Goal: Information Seeking & Learning: Learn about a topic

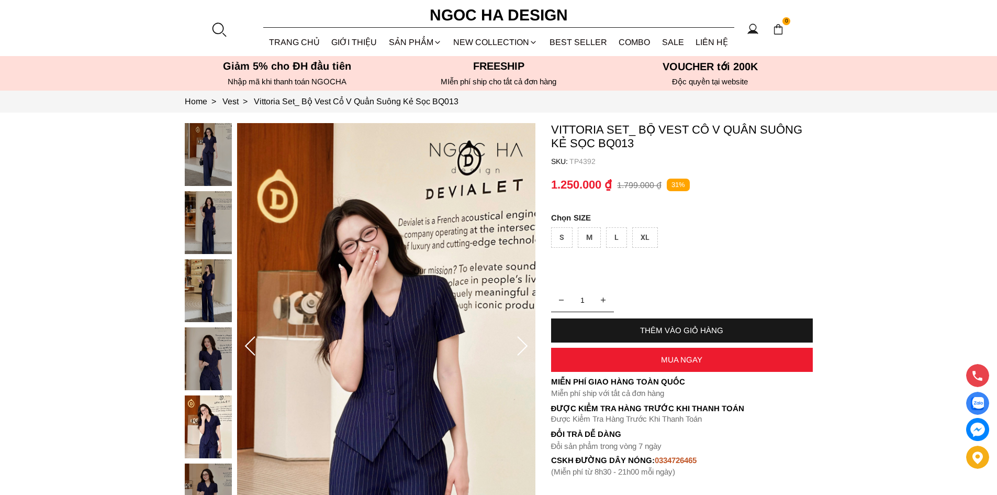
click at [218, 32] on div at bounding box center [219, 29] width 16 height 16
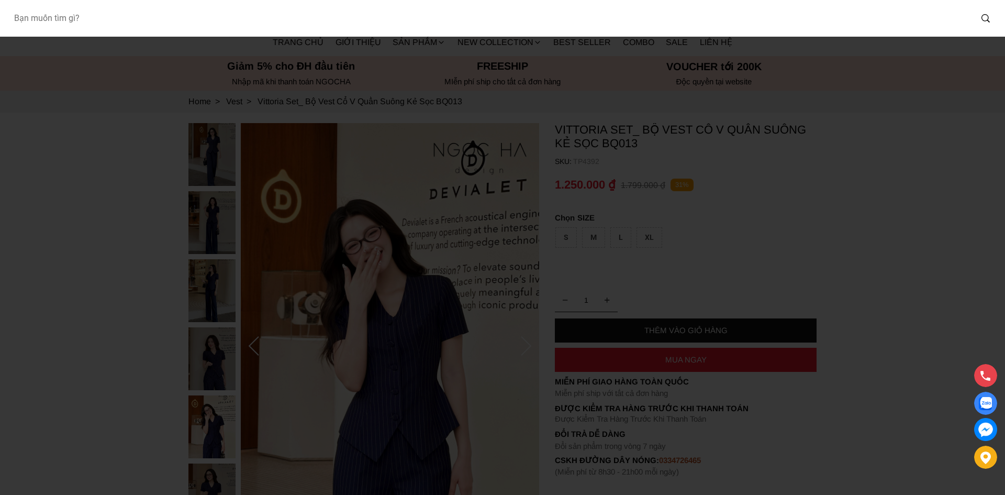
drag, startPoint x: 248, startPoint y: 15, endPoint x: 253, endPoint y: 17, distance: 5.4
click at [253, 17] on input "Input search Bạn muốn tìm gì?" at bounding box center [488, 18] width 966 height 24
paste input "A1082 + CV140"
type input "A1082 + CV140"
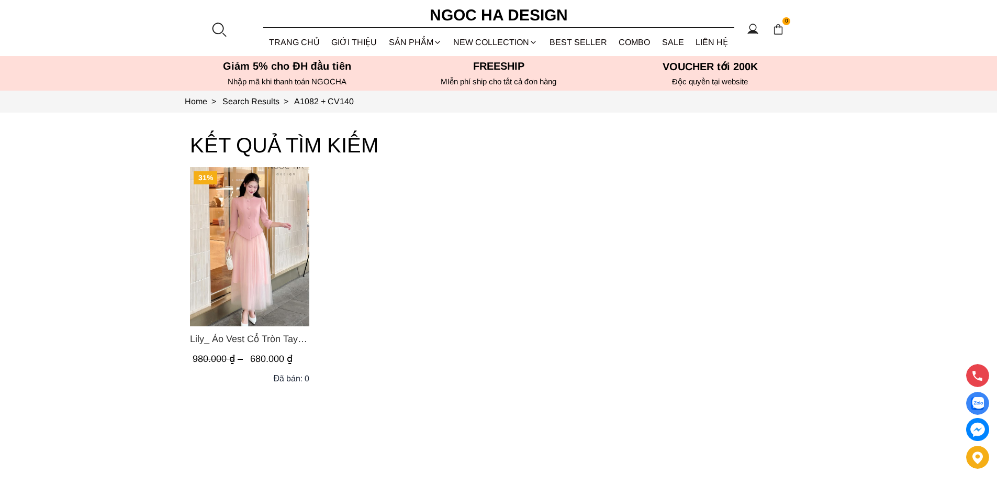
click at [210, 338] on span "Lily_ Áo Vest Cổ Tròn Tay Lừng Mix Chân Váy Lưới Màu Hồng A1082+CV140" at bounding box center [249, 338] width 119 height 15
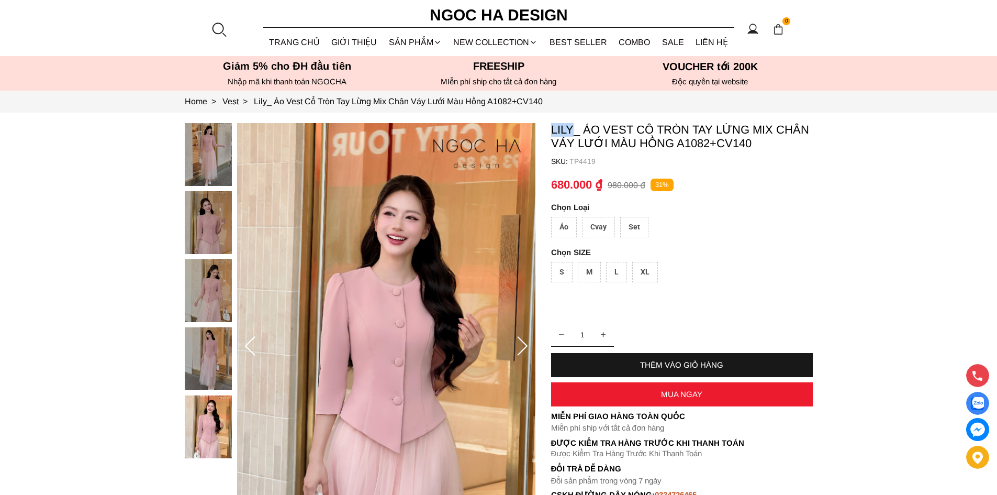
drag, startPoint x: 575, startPoint y: 126, endPoint x: 550, endPoint y: 129, distance: 25.3
click at [550, 129] on section "Lily_ Áo Vest Cổ Tròn Tay Lừng Mix Chân Váy Lưới Màu Hồng A1082+CV140 SKU: TP44…" at bounding box center [498, 347] width 997 height 468
copy p "Lily"
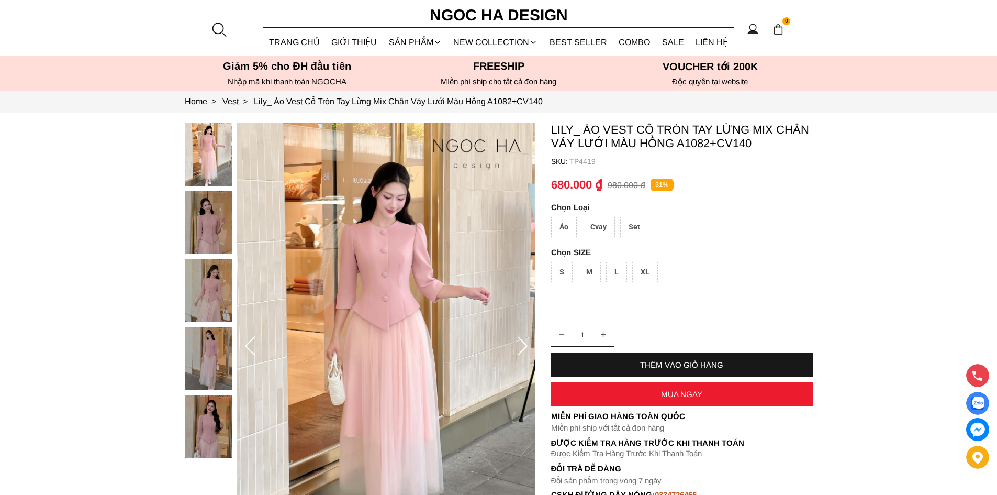
click at [223, 31] on div at bounding box center [219, 29] width 16 height 16
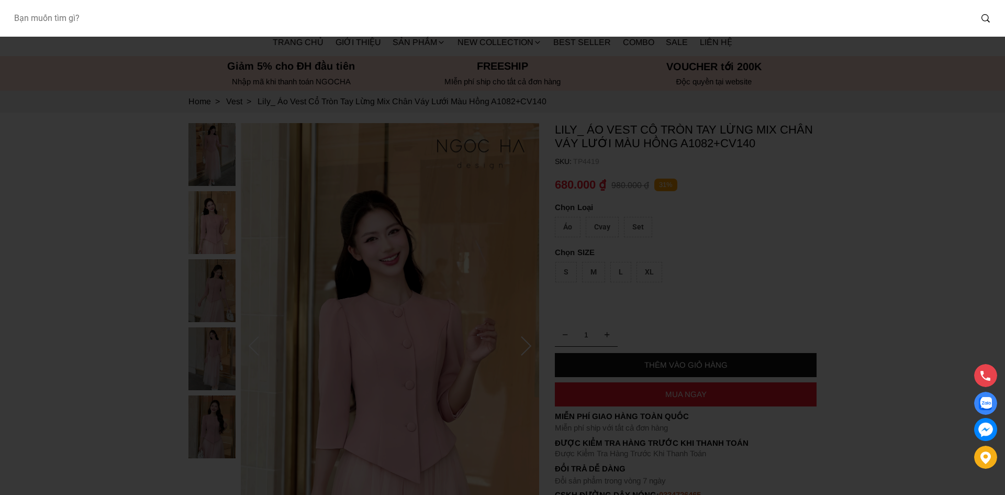
click at [220, 16] on input "Input search Bạn muốn tìm gì?" at bounding box center [488, 18] width 966 height 24
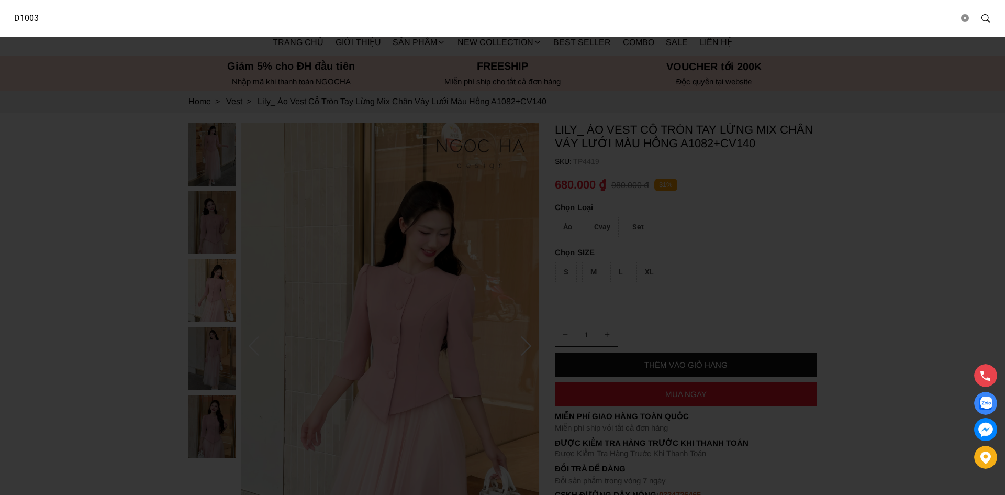
type input "D1003"
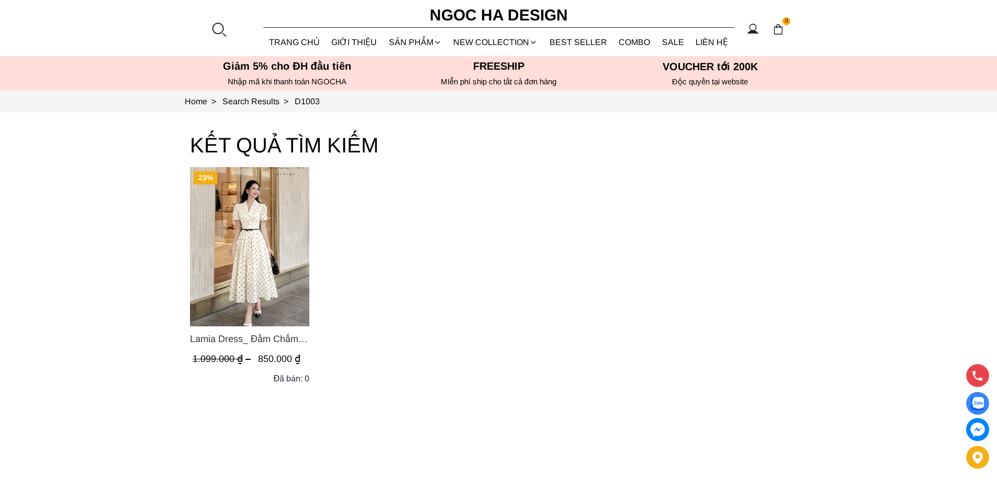
click at [212, 339] on span "Lamia Dress_ Đầm Chấm Bi Cổ Vest Màu Kem D1003" at bounding box center [249, 338] width 119 height 15
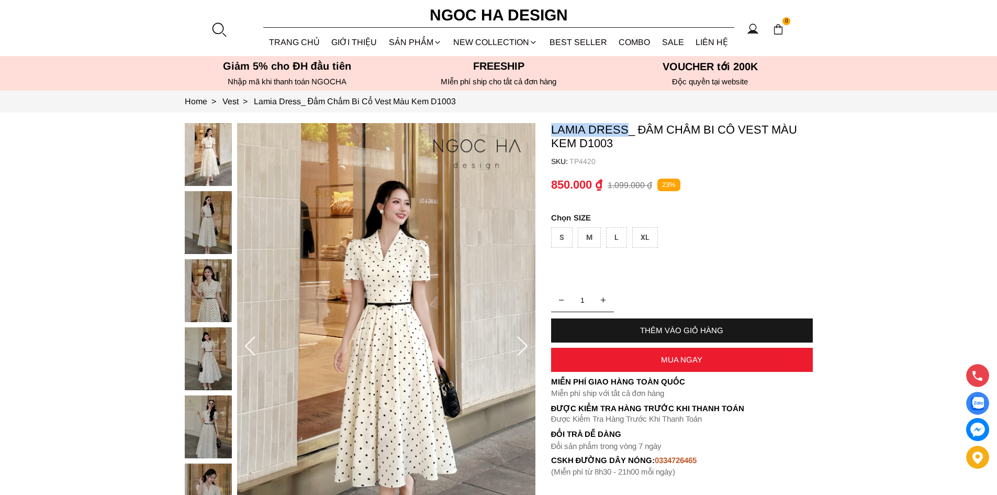
click at [628, 130] on p "Lamia Dress_ Đầm Chấm Bi Cổ Vest Màu Kem D1003" at bounding box center [682, 136] width 262 height 27
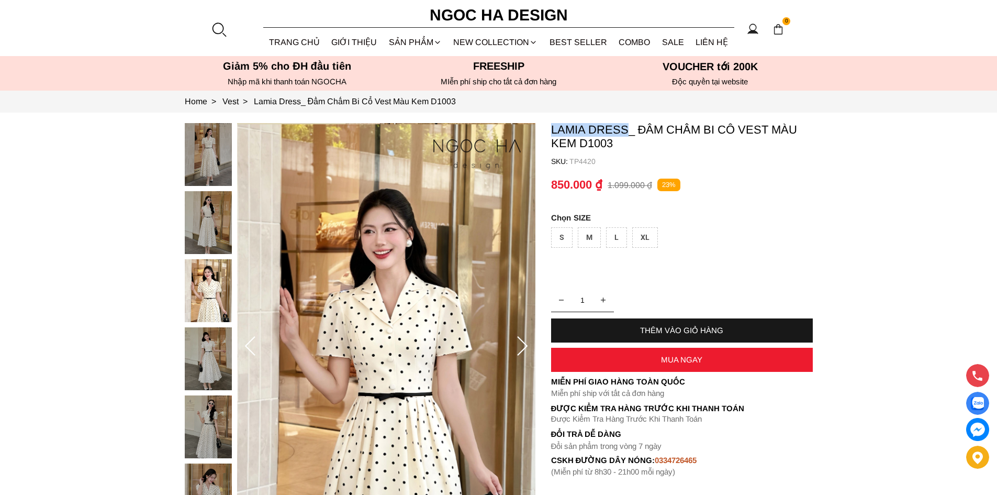
click at [215, 33] on div at bounding box center [219, 29] width 16 height 16
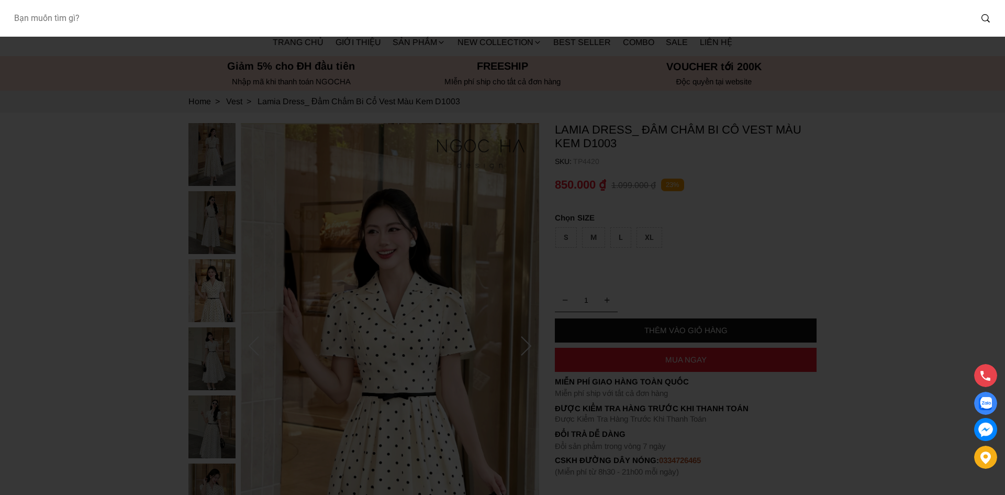
click at [224, 16] on input "Input search Bạn muốn tìm gì?" at bounding box center [488, 18] width 966 height 24
type input "bj141"
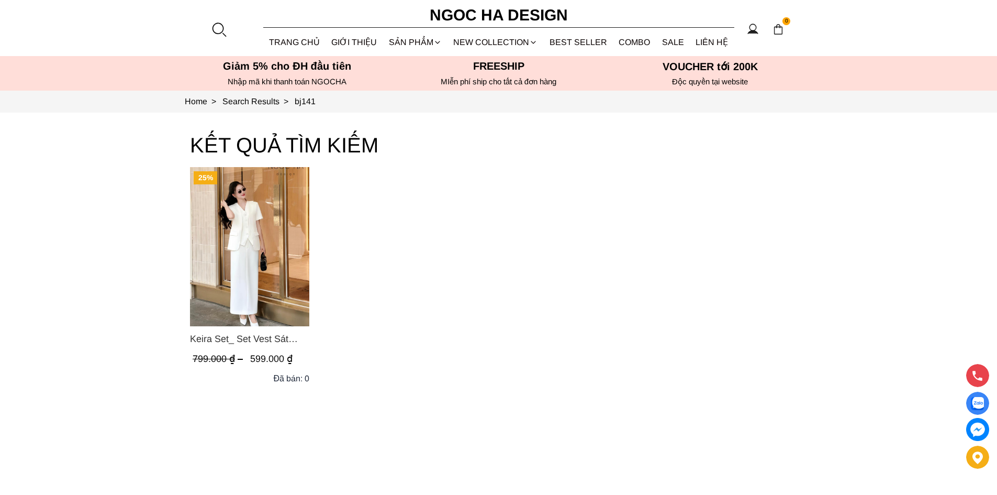
click at [272, 259] on img "Product image - Keira Set_ Set Vest Sát Nách Kết Hợp Chân Váy Bút Chì Mix Áo Kh…" at bounding box center [249, 246] width 119 height 159
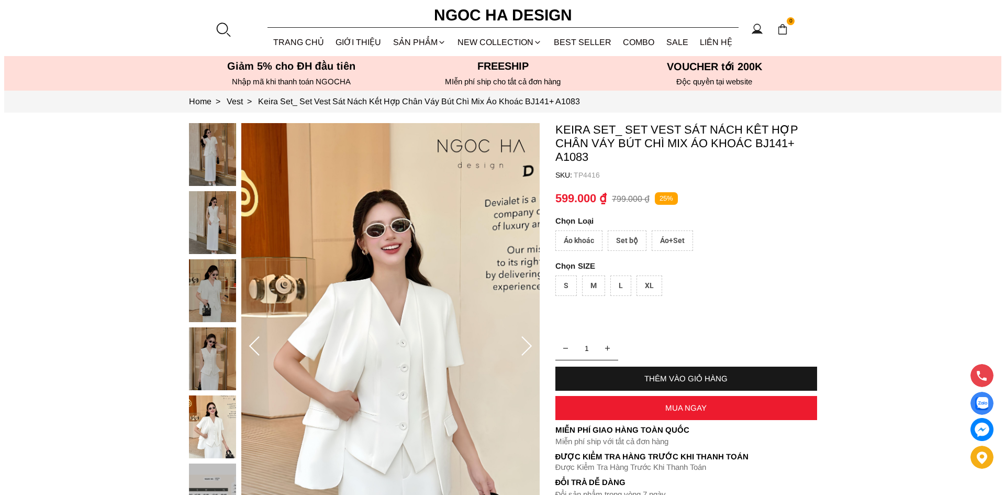
scroll to position [87, 0]
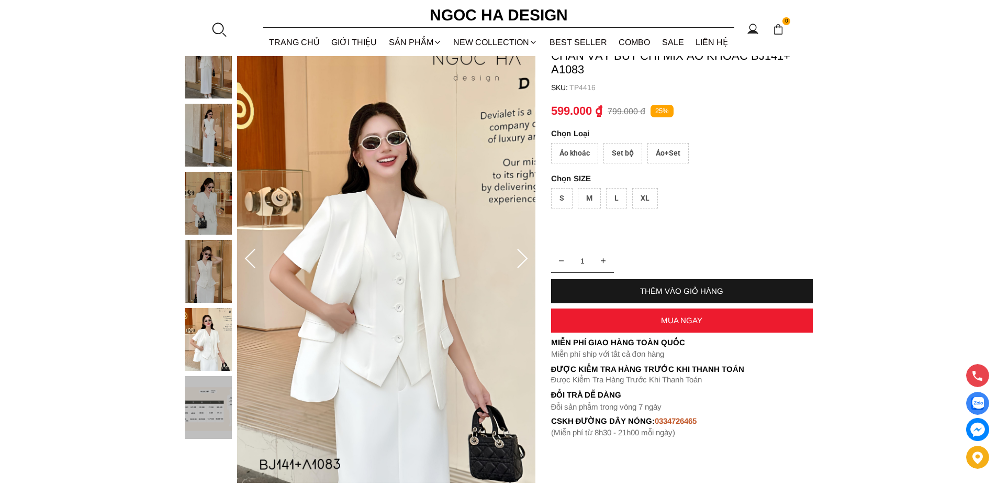
click at [217, 31] on div at bounding box center [219, 29] width 16 height 16
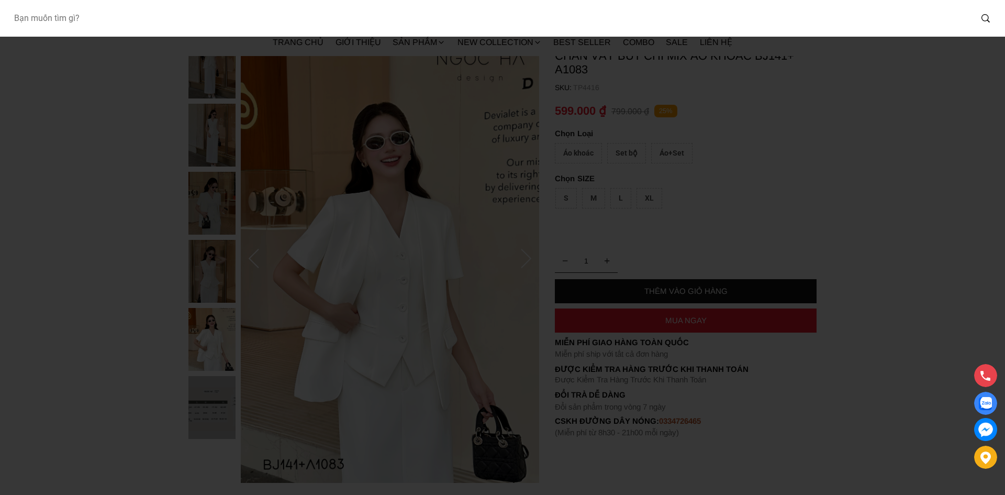
click at [256, 26] on input "Input search Bạn muốn tìm gì?" at bounding box center [488, 18] width 966 height 24
type input "bj141"
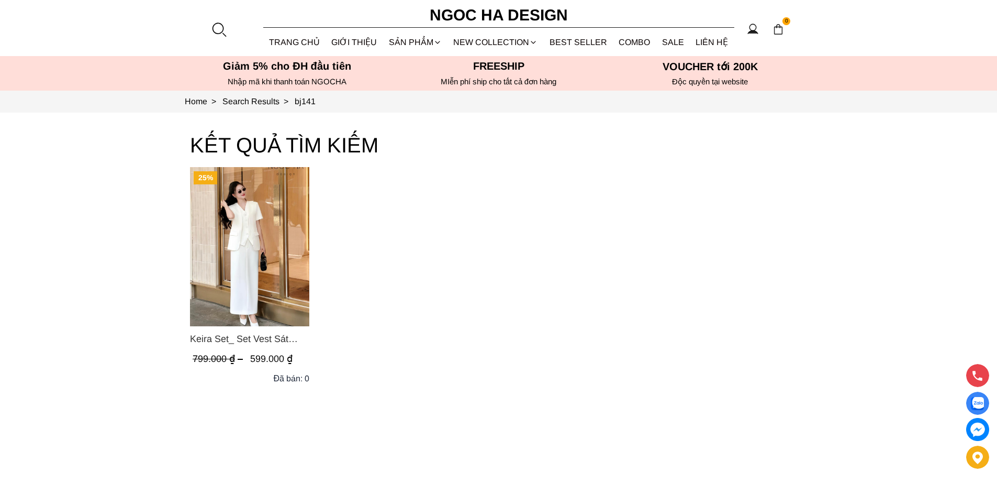
click at [220, 340] on span "Keira Set_ Set Vest Sát Nách Kết Hợp Chân Váy Bút Chì Mix Áo Khoác BJ141+ A1083" at bounding box center [249, 338] width 119 height 15
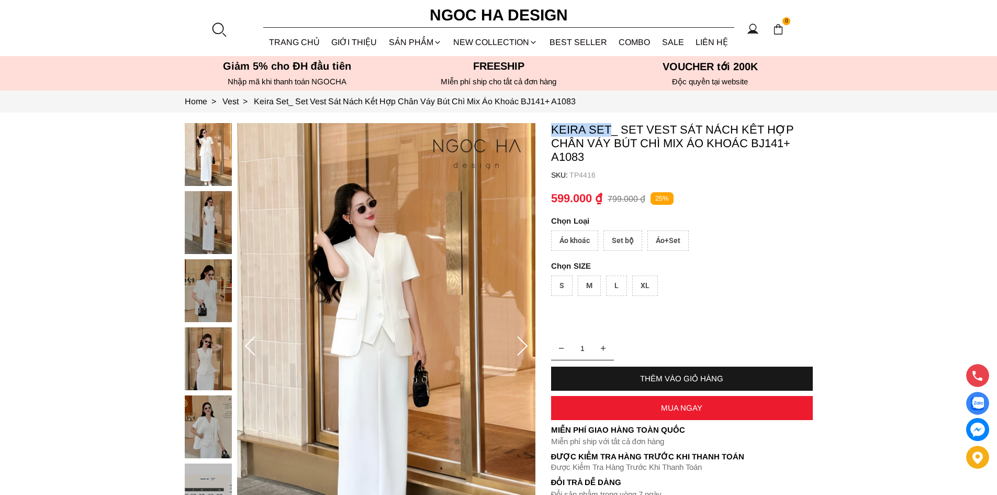
click at [553, 128] on p "Keira Set_ Set Vest Sát Nách Kết Hợp Chân Váy Bút Chì Mix Áo Khoác BJ141+ A1083" at bounding box center [682, 143] width 262 height 41
